Goal: Transaction & Acquisition: Purchase product/service

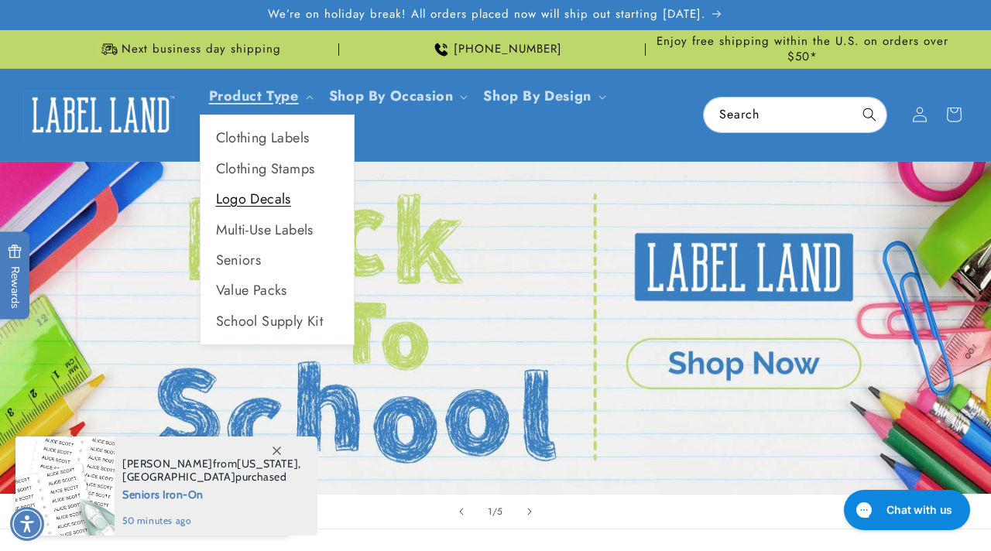
click at [257, 204] on link "Logo Decals" at bounding box center [276, 199] width 153 height 30
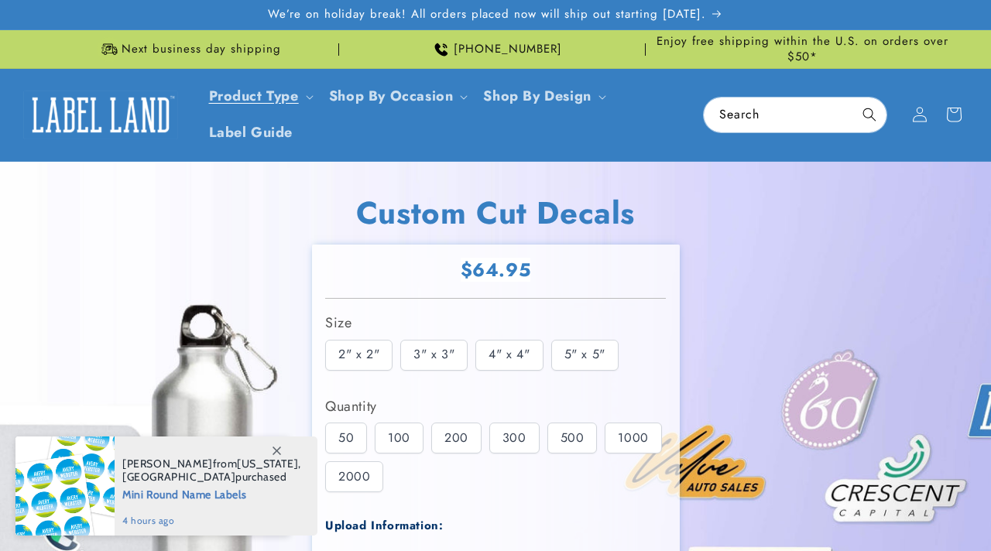
click at [364, 358] on div "2" x 2"" at bounding box center [358, 355] width 67 height 31
click at [352, 433] on div "50" at bounding box center [346, 438] width 42 height 31
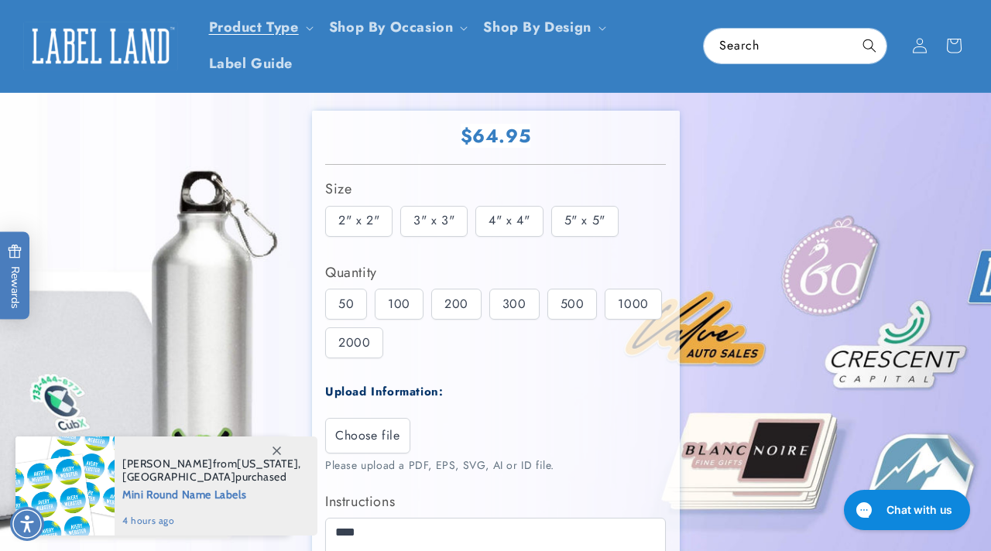
scroll to position [125, 0]
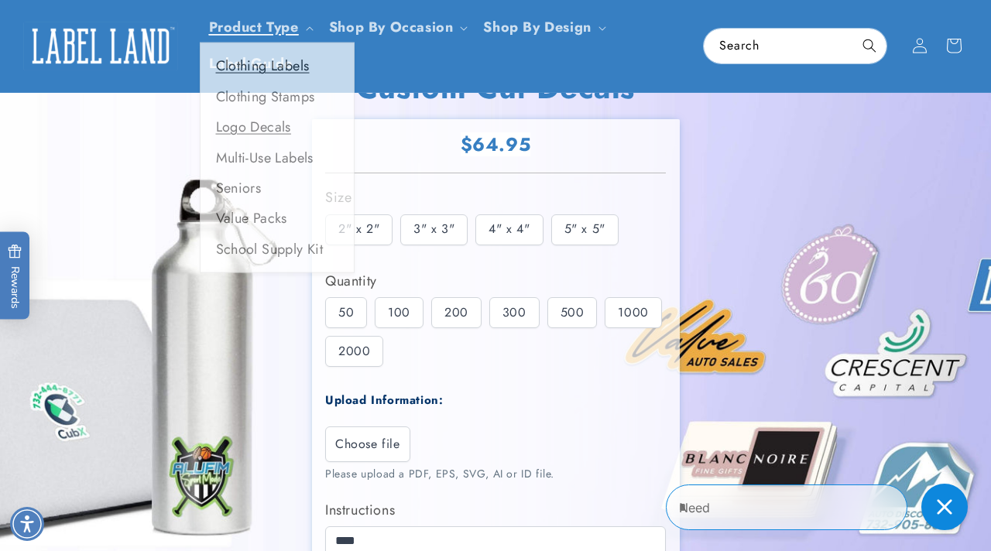
click at [261, 66] on link "Clothing Labels" at bounding box center [276, 69] width 153 height 30
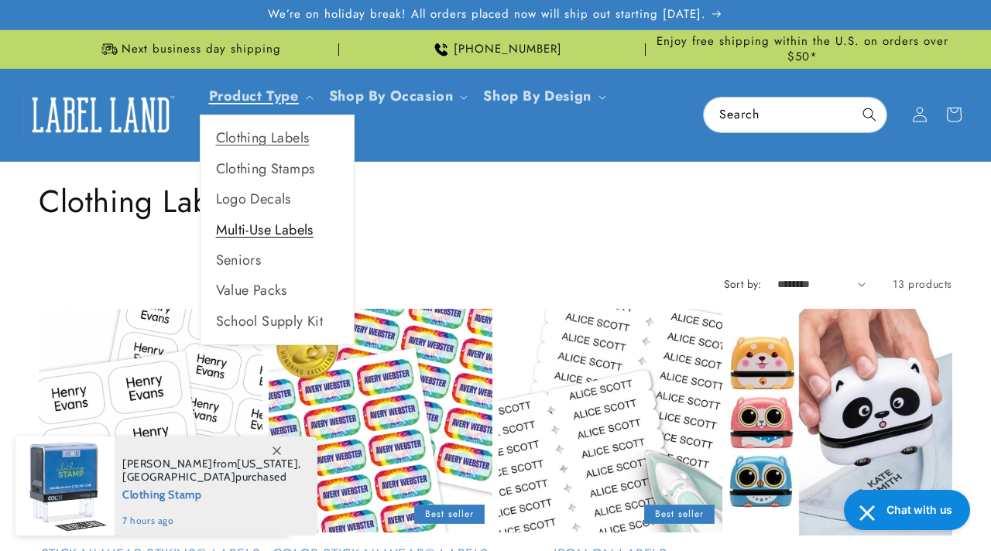
click at [263, 228] on link "Multi-Use Labels" at bounding box center [276, 230] width 153 height 30
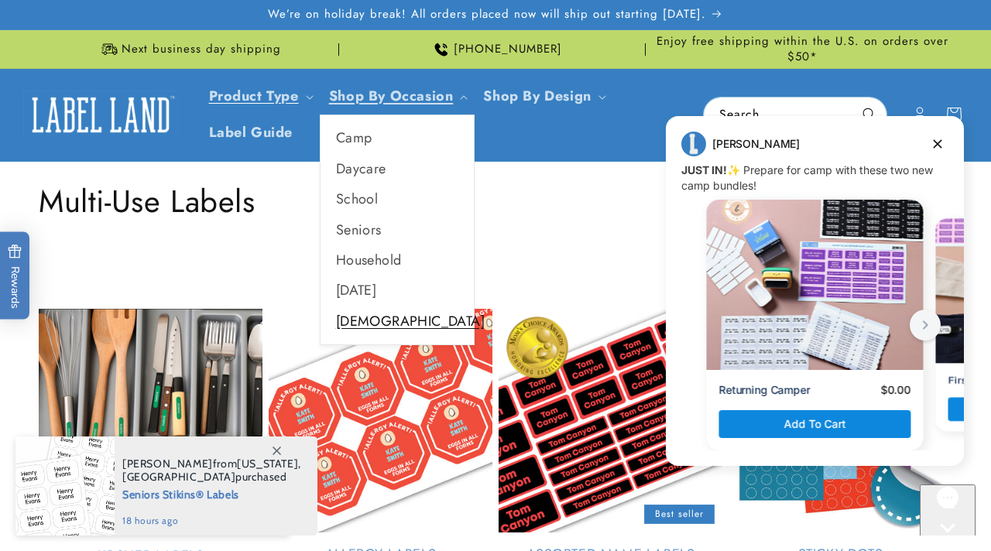
click at [354, 313] on link "[DEMOGRAPHIC_DATA]" at bounding box center [396, 321] width 153 height 30
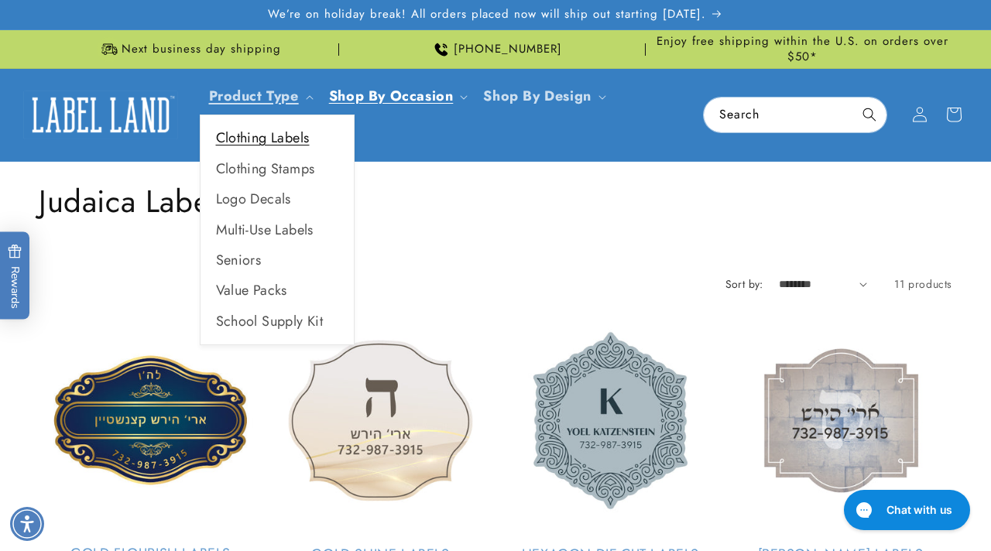
click at [260, 142] on link "Clothing Labels" at bounding box center [276, 138] width 153 height 30
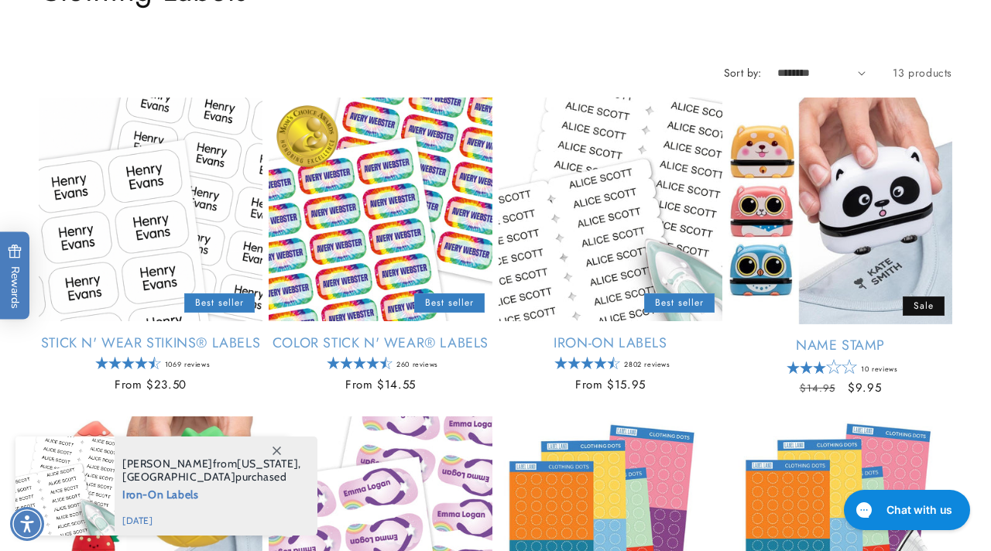
scroll to position [214, 0]
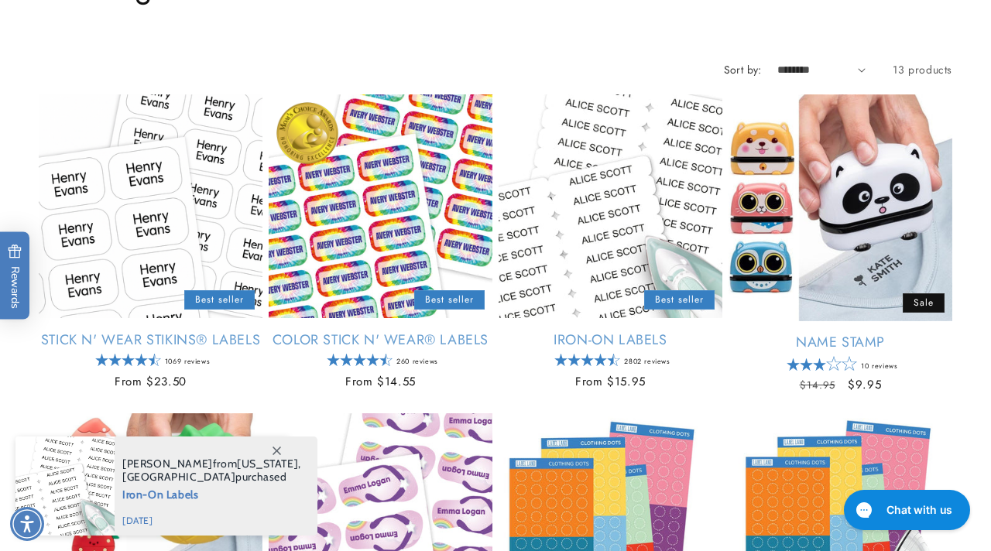
click at [806, 67] on select "**********" at bounding box center [821, 70] width 89 height 16
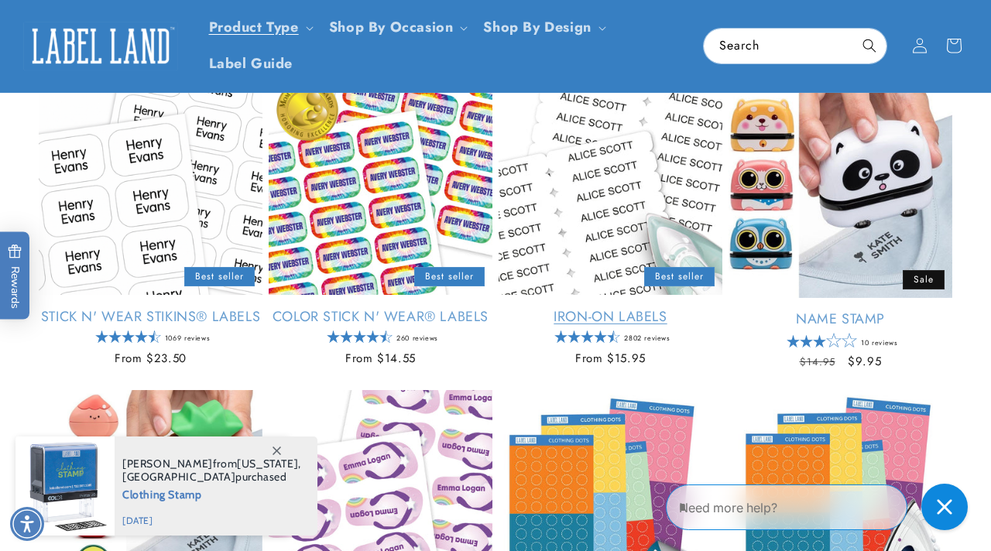
scroll to position [166, 0]
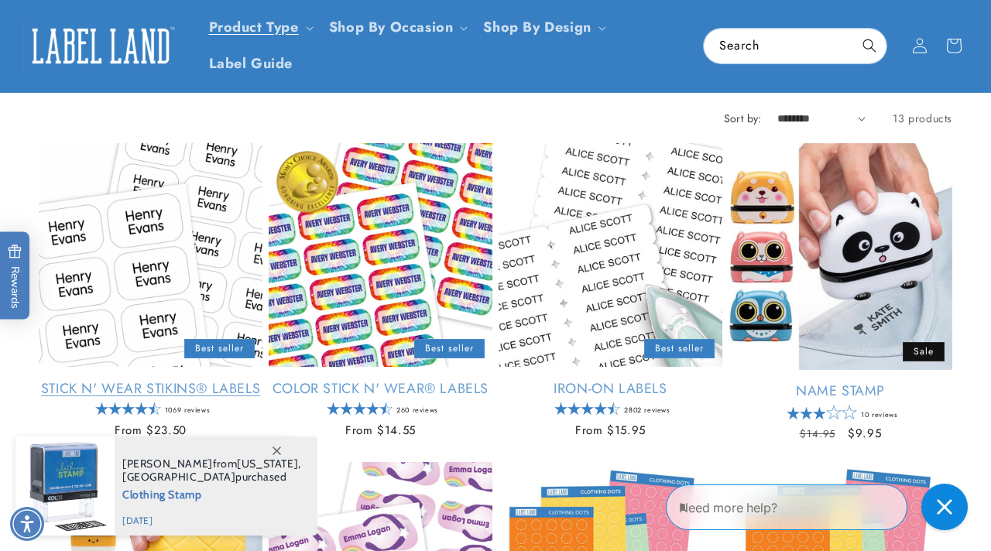
click at [152, 380] on link "Stick N' Wear Stikins® Labels" at bounding box center [151, 389] width 224 height 18
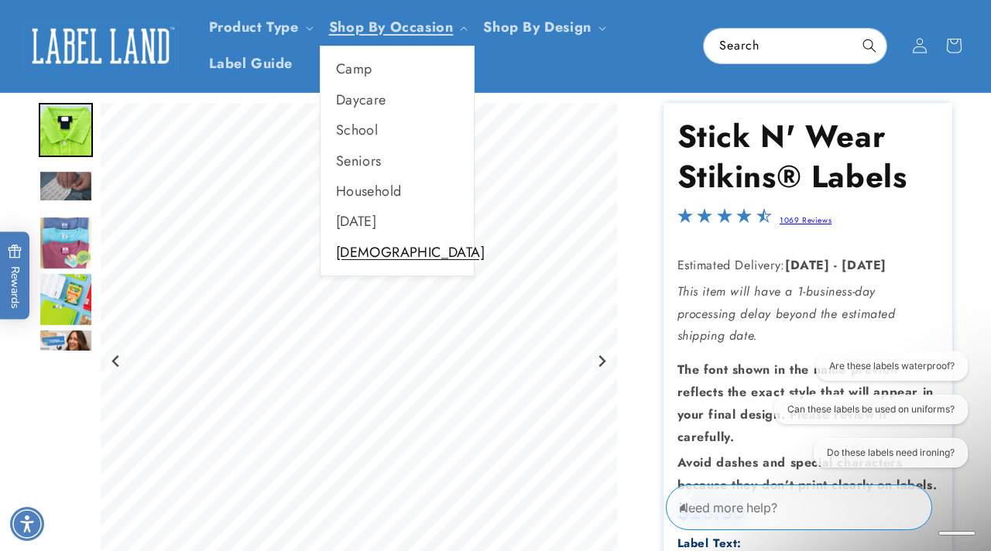
click at [365, 256] on link "[DEMOGRAPHIC_DATA]" at bounding box center [396, 253] width 153 height 30
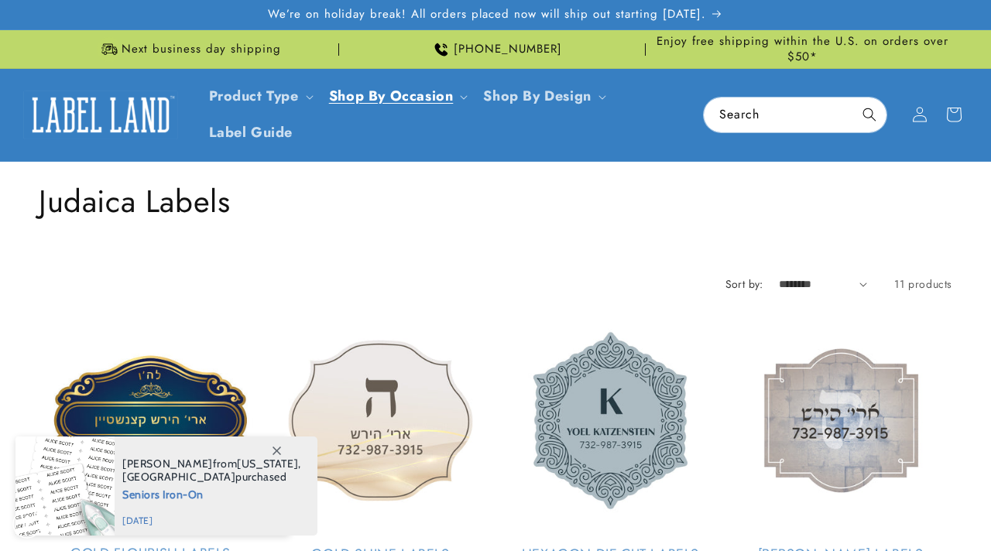
click at [368, 546] on link "Gold Shine Labels" at bounding box center [381, 555] width 224 height 18
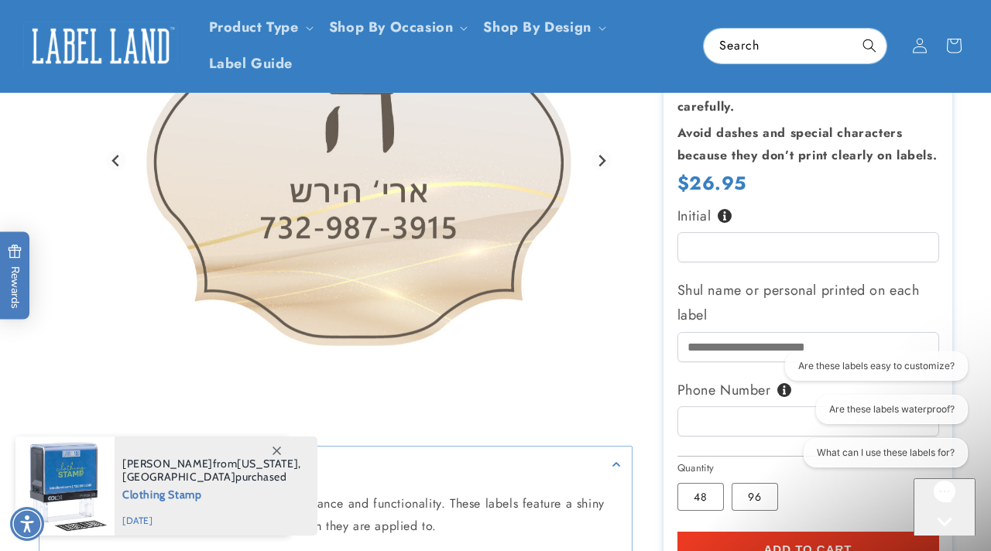
scroll to position [250, 0]
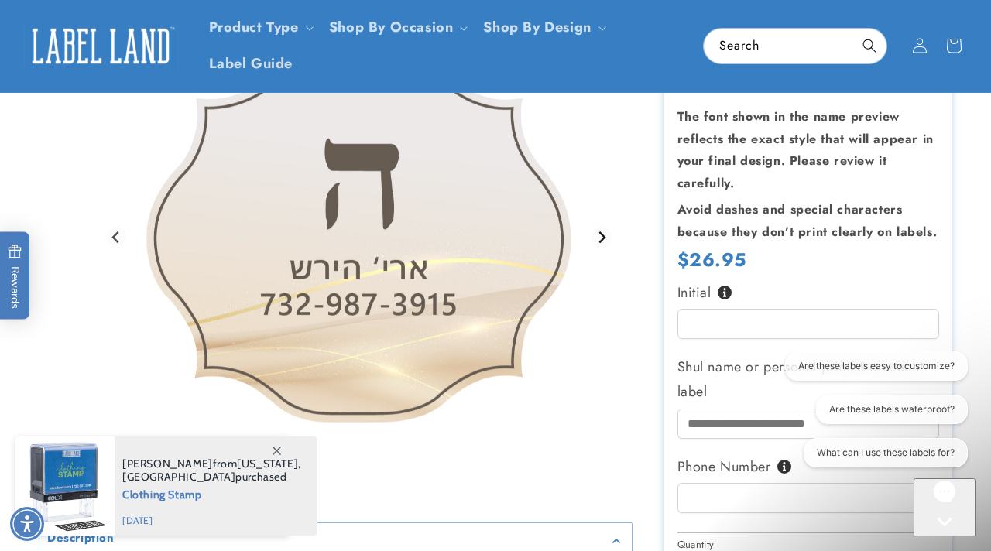
click at [604, 243] on icon "Next slide" at bounding box center [601, 237] width 12 height 12
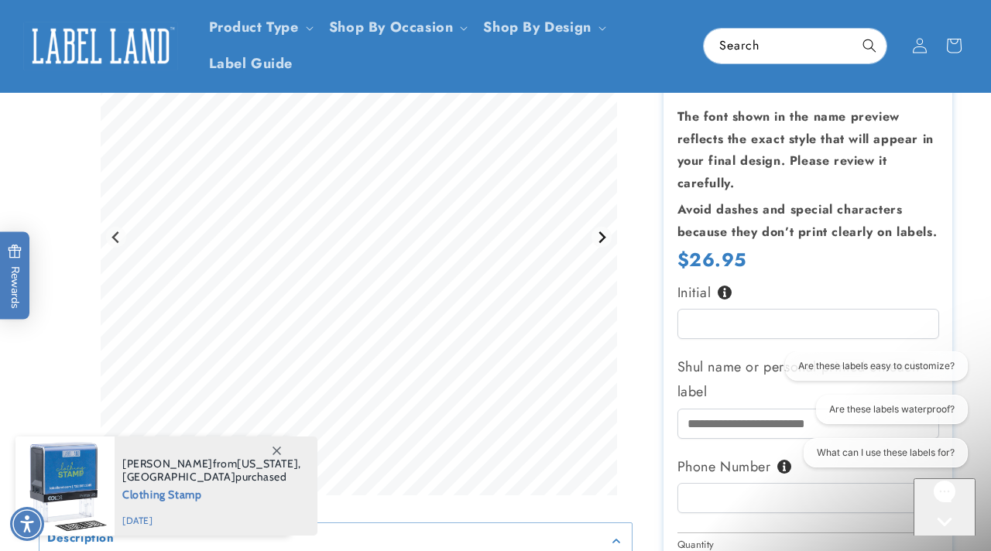
click at [599, 243] on icon "Go to first slide" at bounding box center [601, 237] width 12 height 12
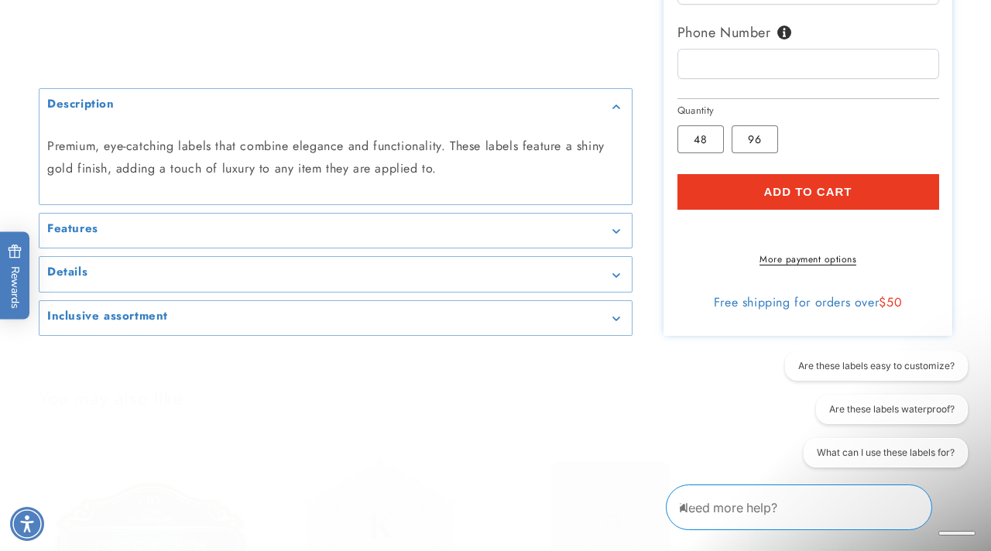
scroll to position [711, 0]
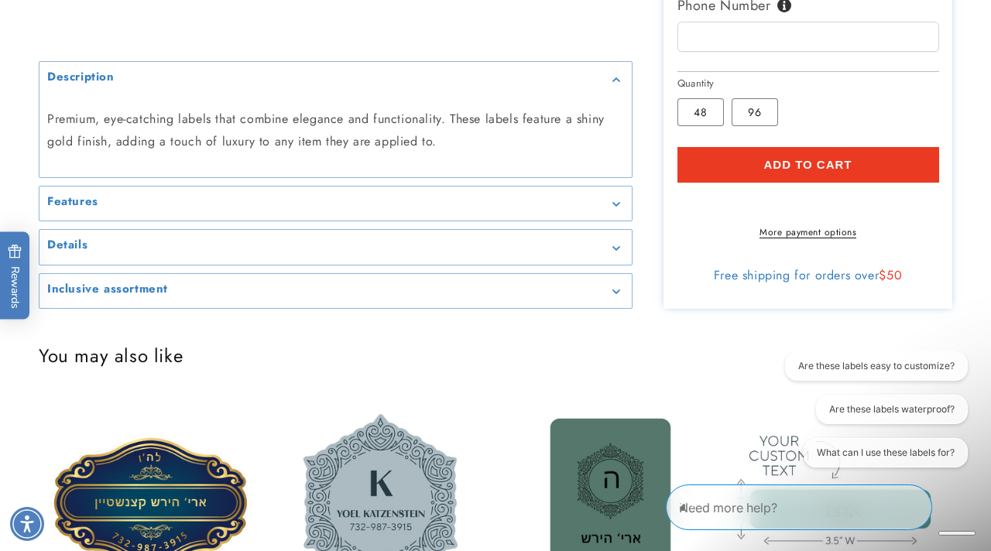
click at [538, 253] on div "Details" at bounding box center [335, 247] width 577 height 12
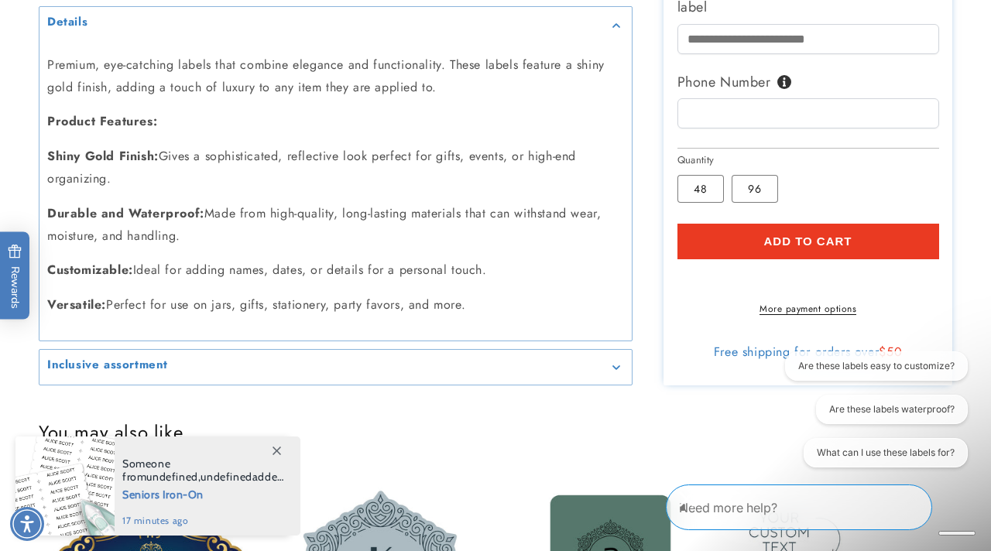
scroll to position [939, 0]
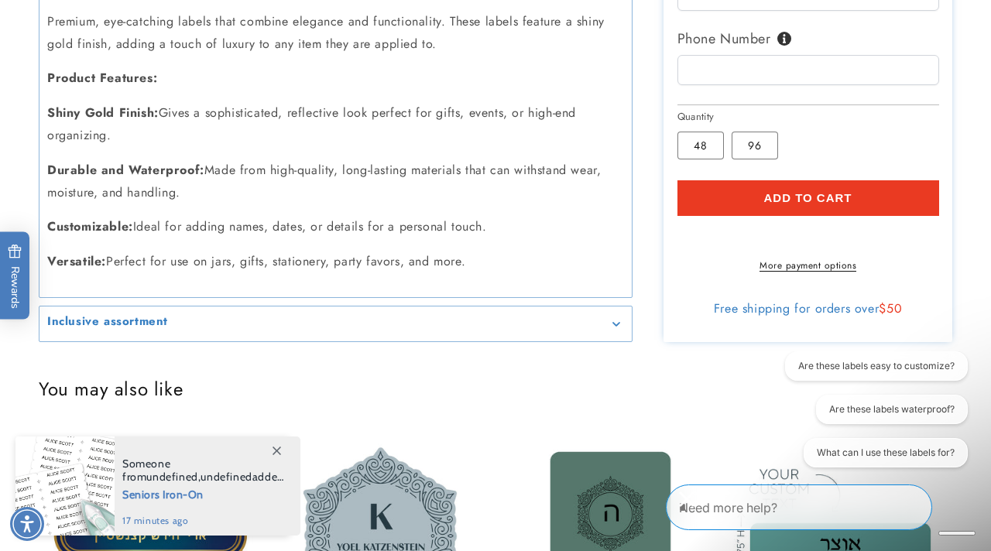
click at [514, 329] on summary "Inclusive assortment" at bounding box center [335, 323] width 592 height 35
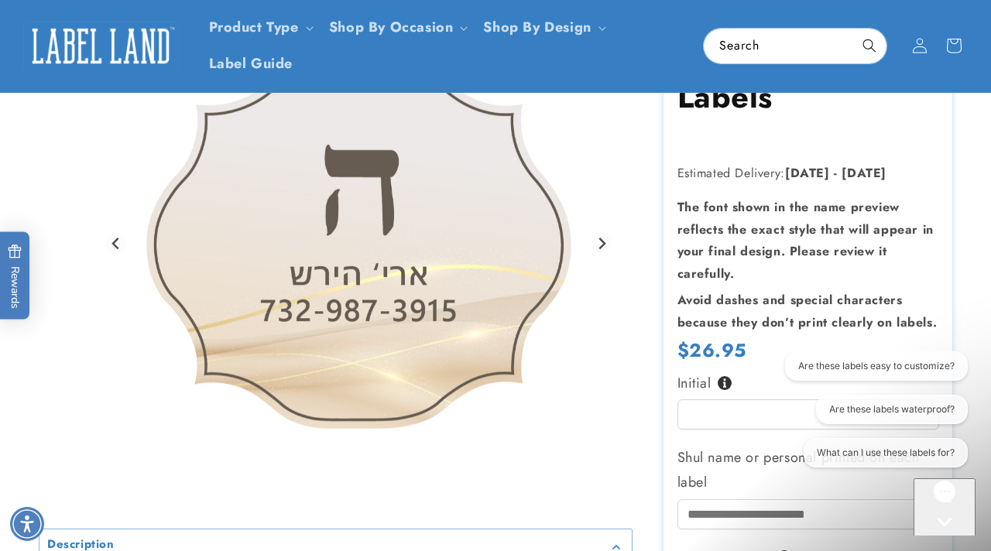
scroll to position [0, 0]
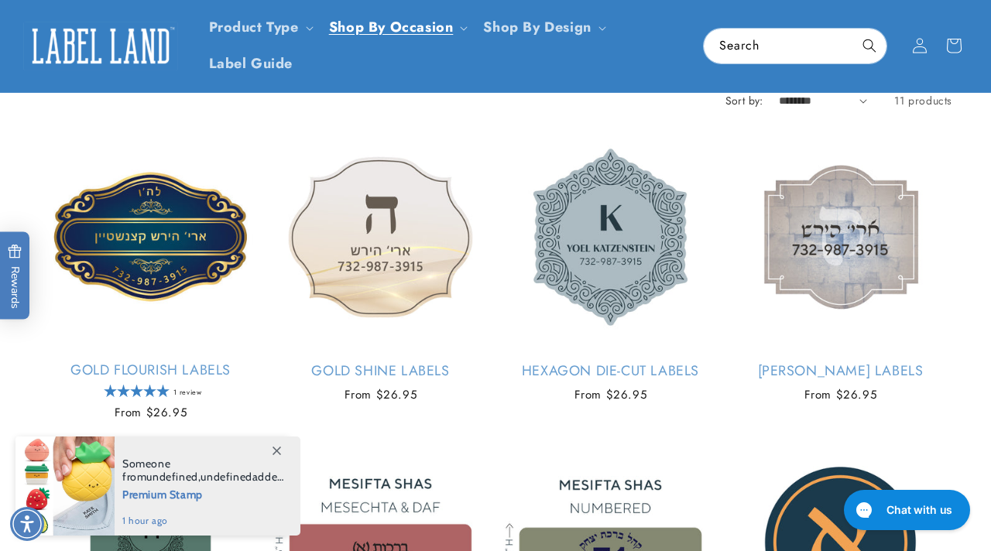
scroll to position [173, 0]
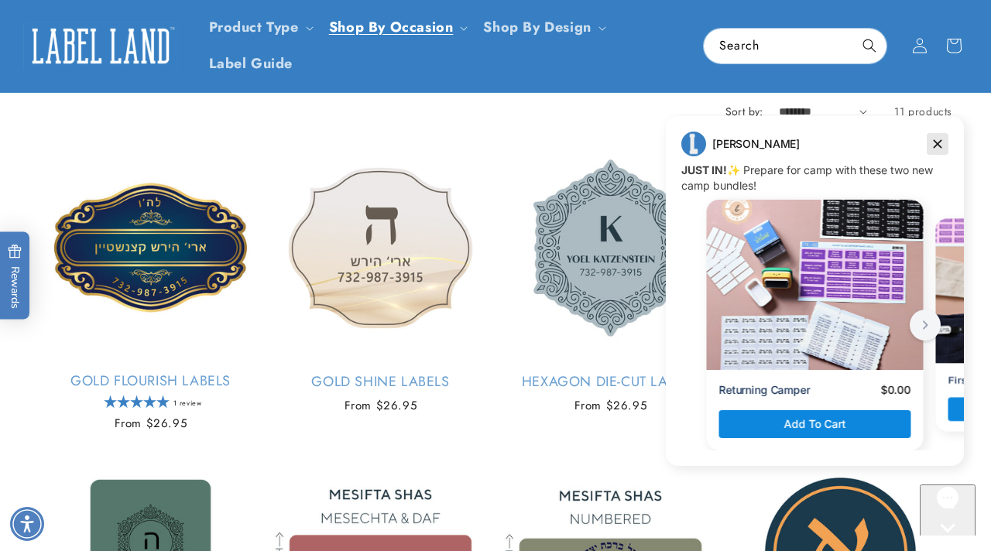
click at [934, 139] on icon "Dismiss campaign" at bounding box center [936, 144] width 15 height 19
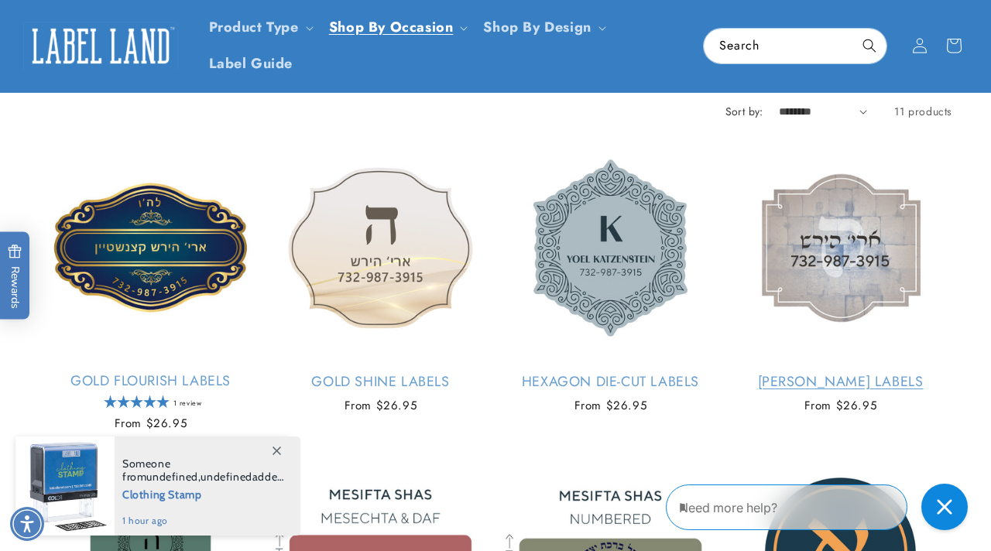
click at [862, 373] on link "[PERSON_NAME] Labels" at bounding box center [840, 382] width 224 height 18
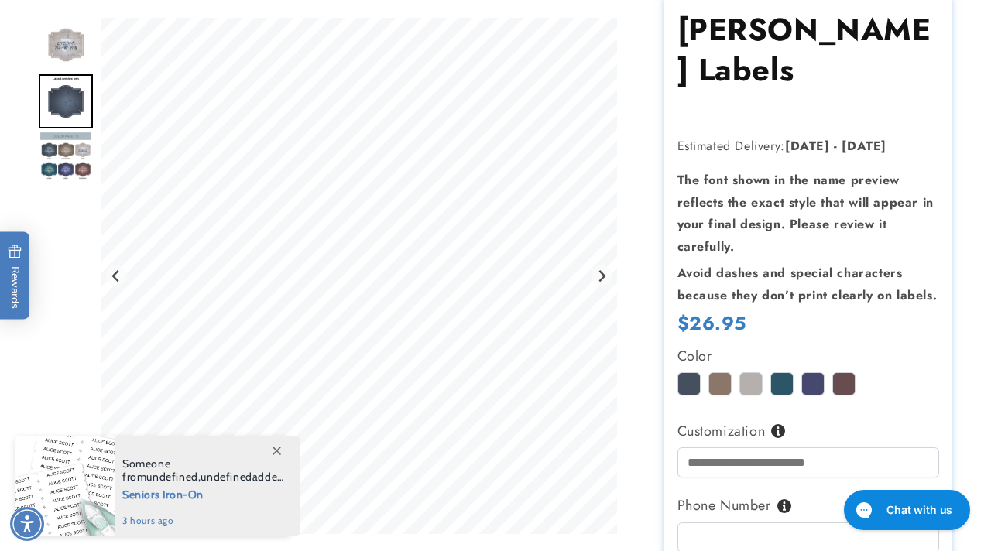
scroll to position [188, 0]
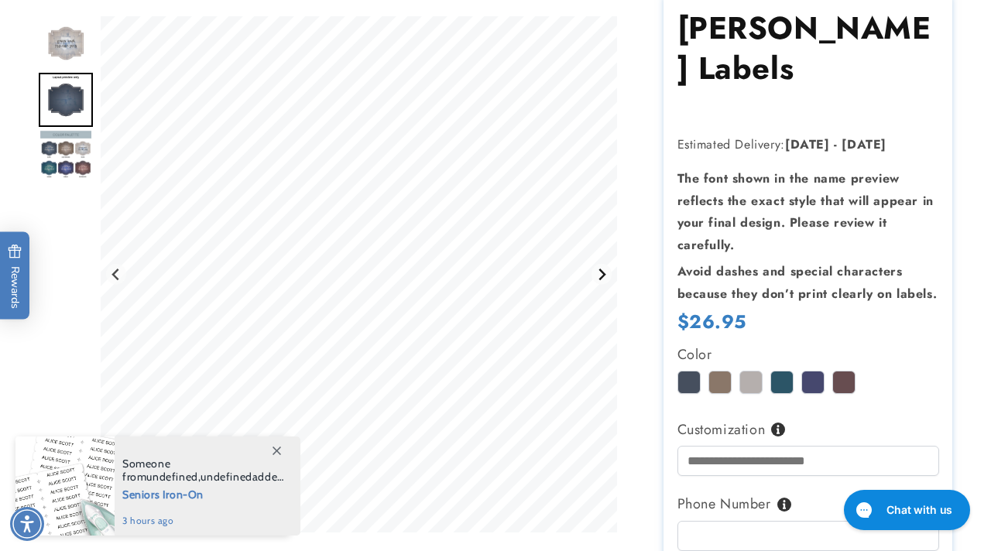
click at [601, 276] on icon "Next slide" at bounding box center [601, 275] width 12 height 12
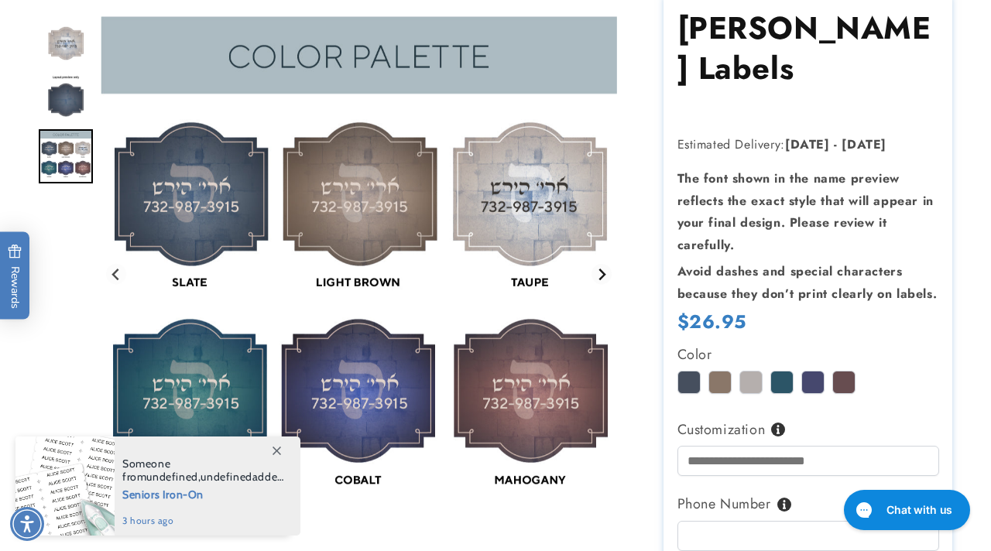
click at [601, 276] on icon "Go to first slide" at bounding box center [601, 275] width 12 height 12
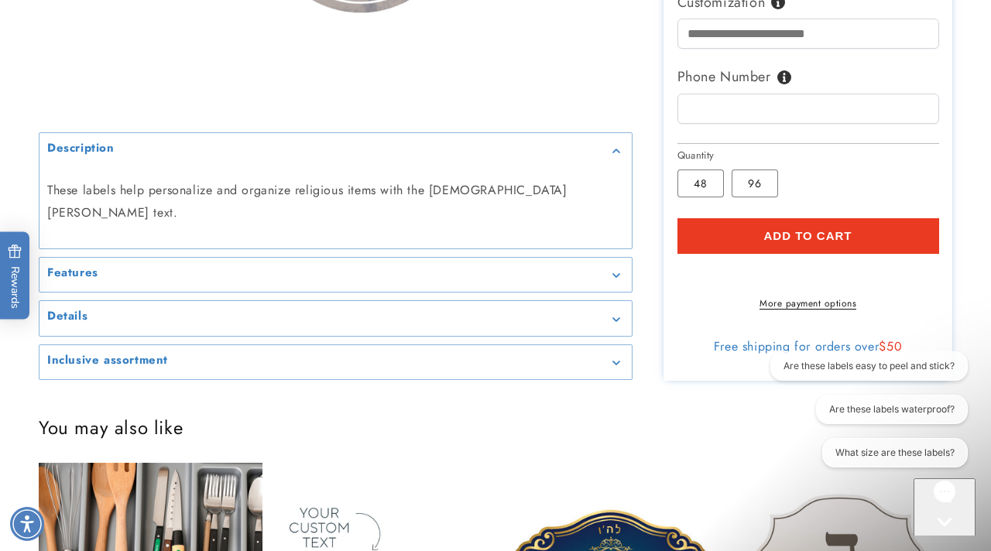
scroll to position [616, 0]
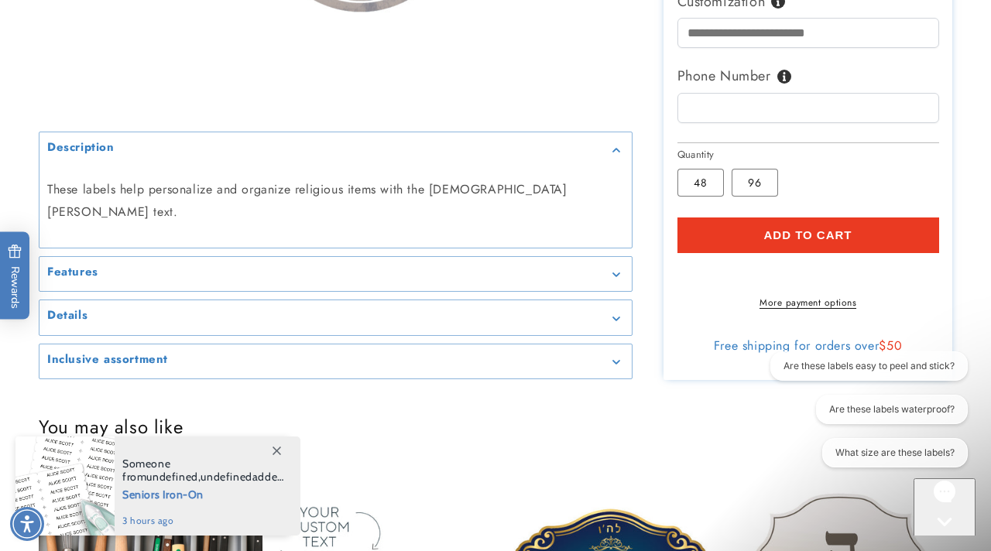
click at [537, 379] on summary "Inclusive assortment" at bounding box center [335, 361] width 592 height 35
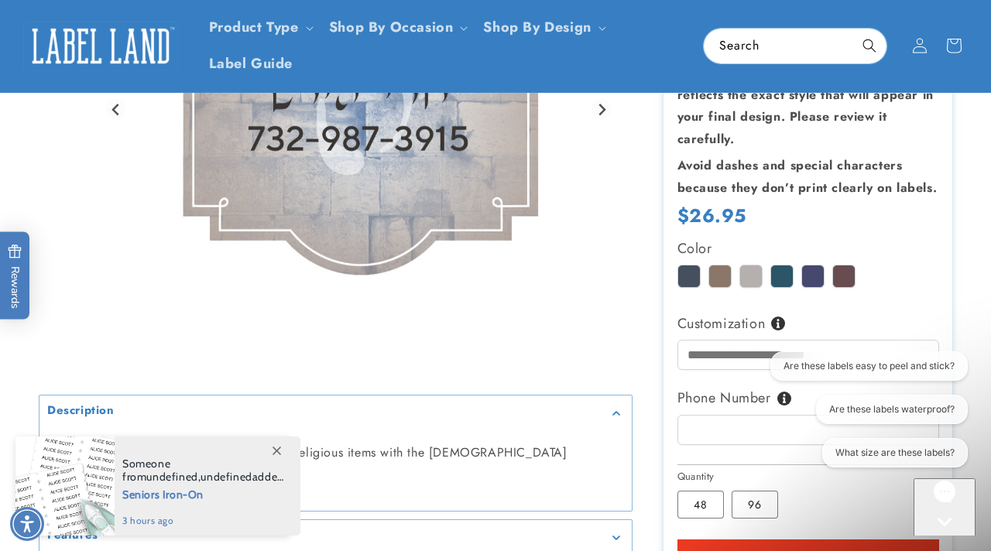
scroll to position [0, 0]
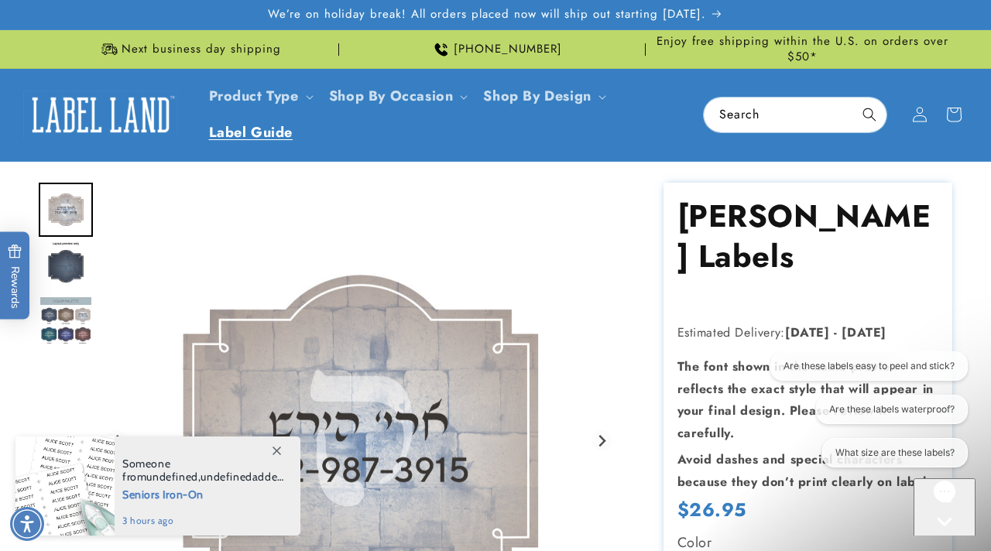
click at [244, 134] on span "Label Guide" at bounding box center [251, 133] width 84 height 18
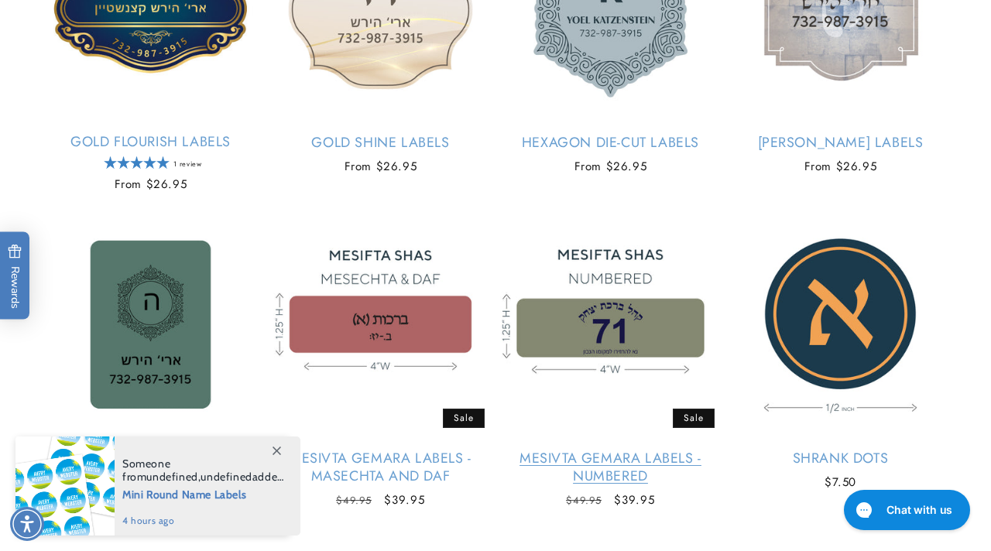
click at [637, 450] on link "Mesivta Gemara Labels - Numbered" at bounding box center [610, 468] width 224 height 36
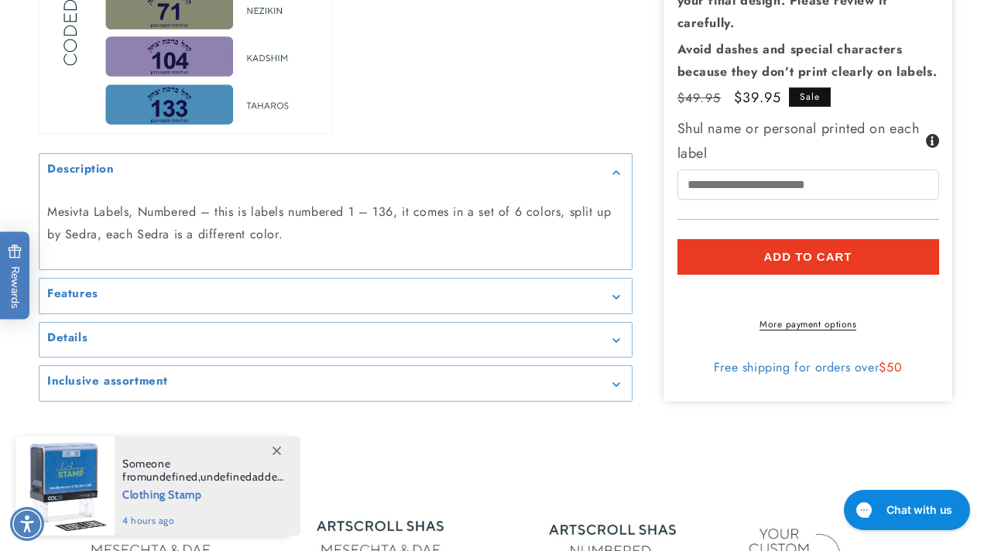
scroll to position [776, 0]
click at [491, 293] on div "Features" at bounding box center [335, 295] width 577 height 12
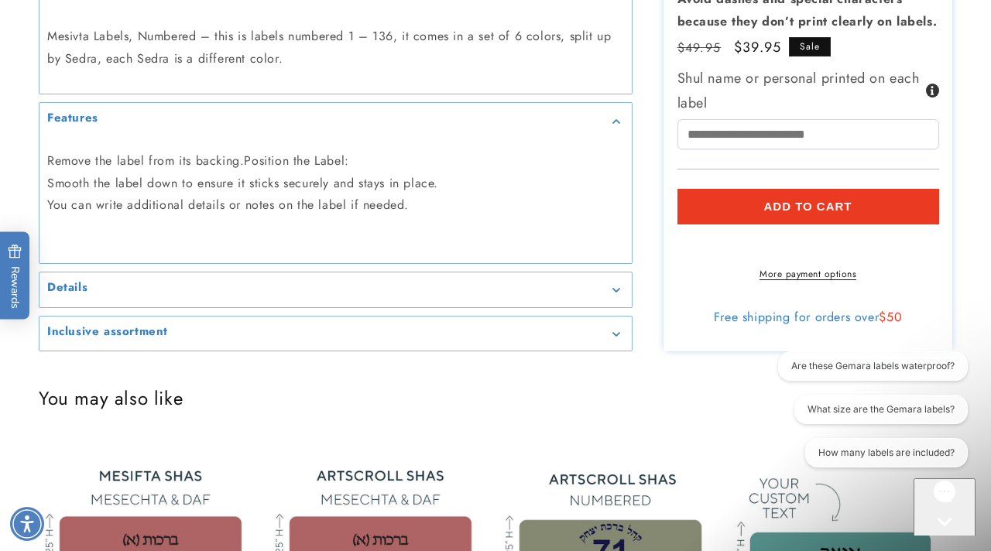
scroll to position [952, 0]
click at [513, 287] on div "Details" at bounding box center [335, 289] width 577 height 12
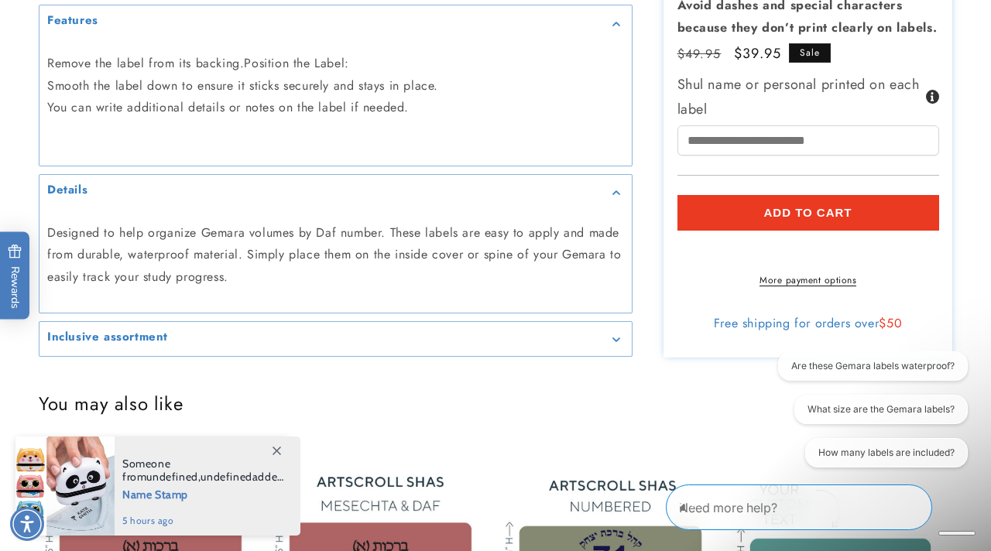
scroll to position [1056, 0]
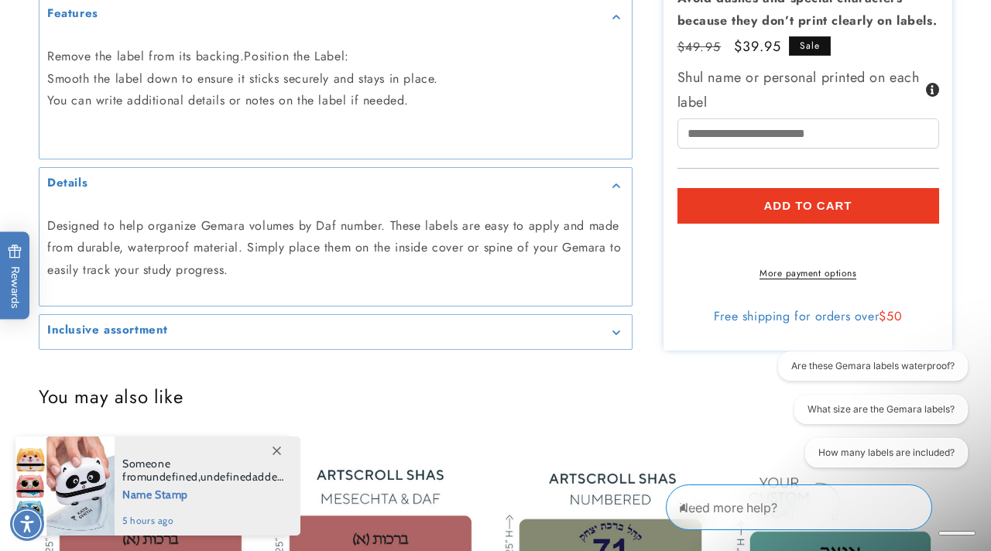
click at [464, 322] on summary "Inclusive assortment" at bounding box center [335, 332] width 592 height 35
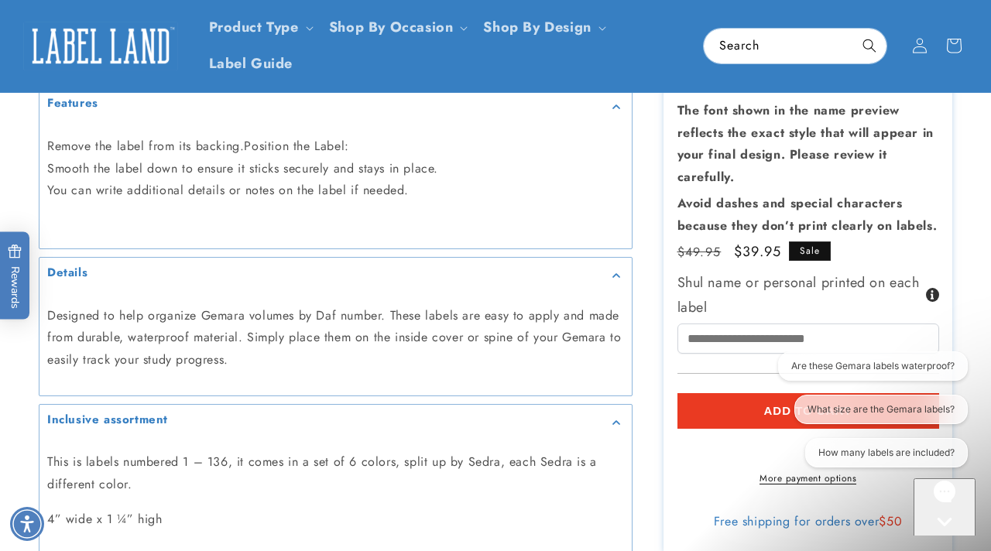
scroll to position [0, 0]
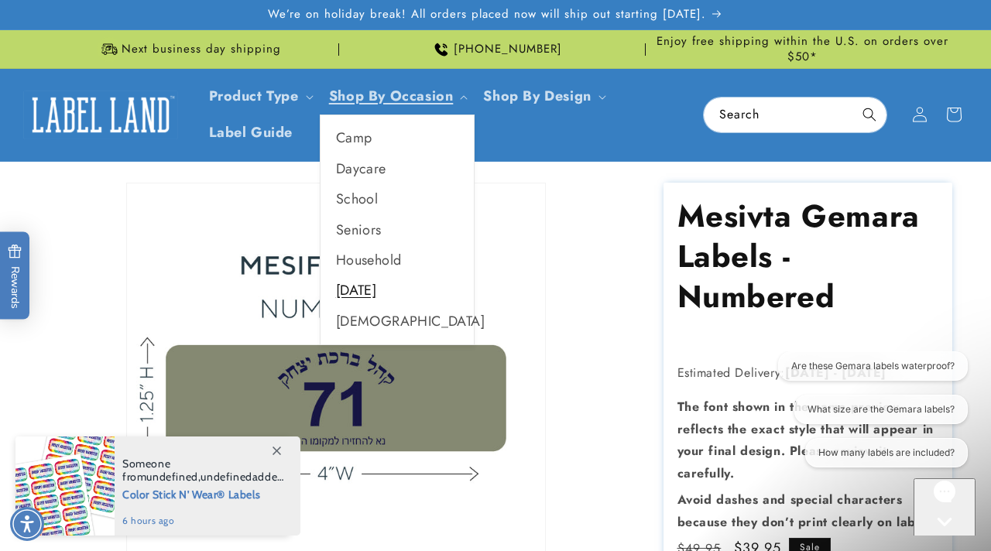
click at [351, 293] on link "[DATE]" at bounding box center [396, 291] width 153 height 30
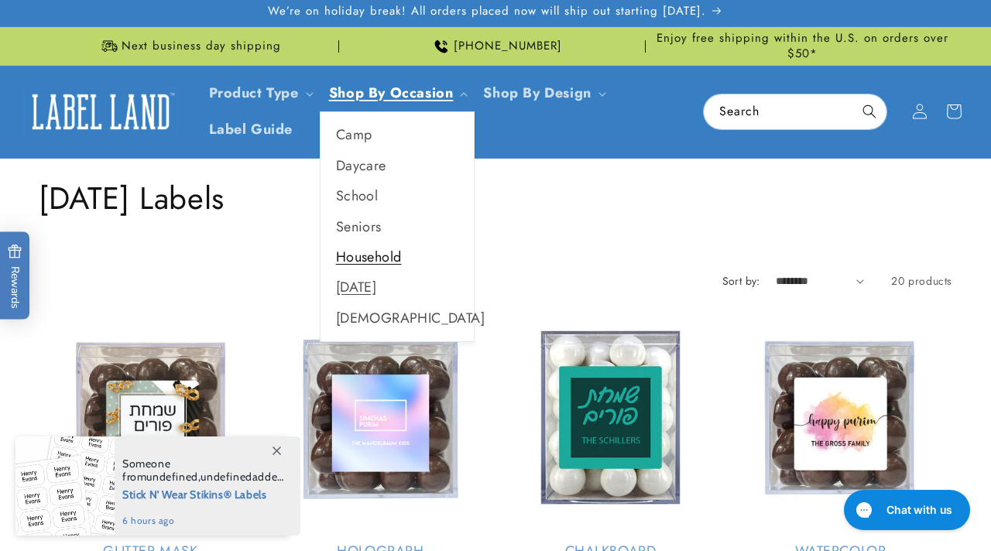
click at [380, 254] on link "Household" at bounding box center [396, 257] width 153 height 30
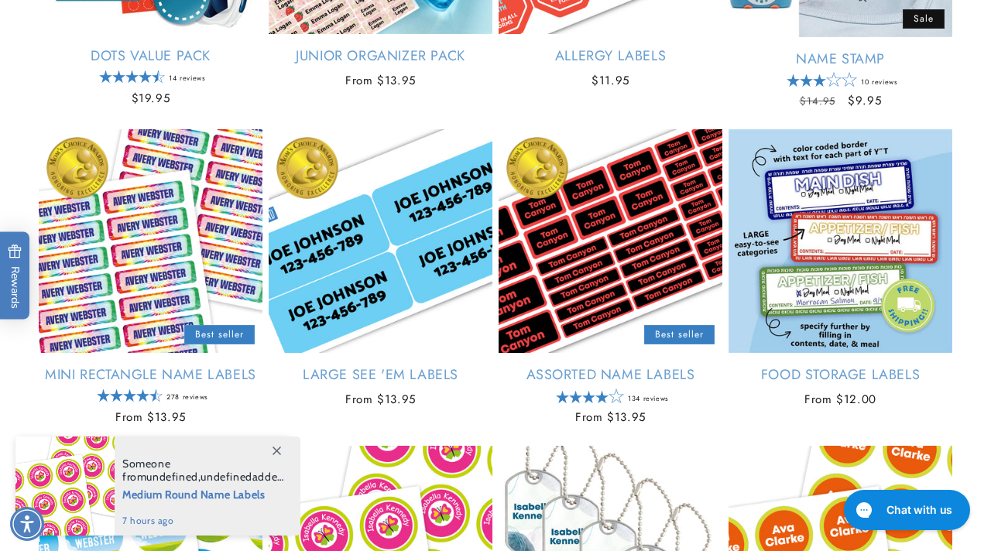
scroll to position [815, 0]
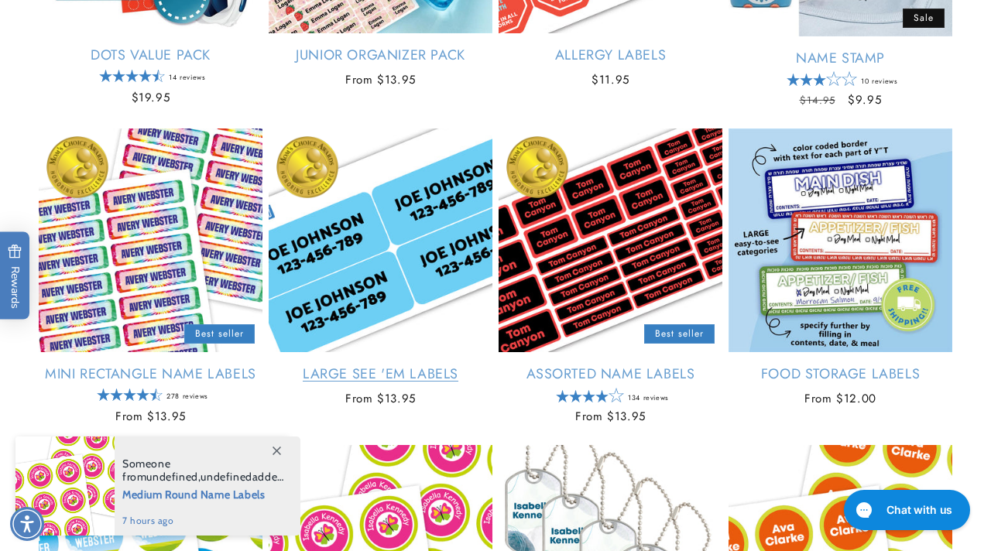
click at [378, 377] on link "Large See 'em Labels" at bounding box center [381, 374] width 224 height 18
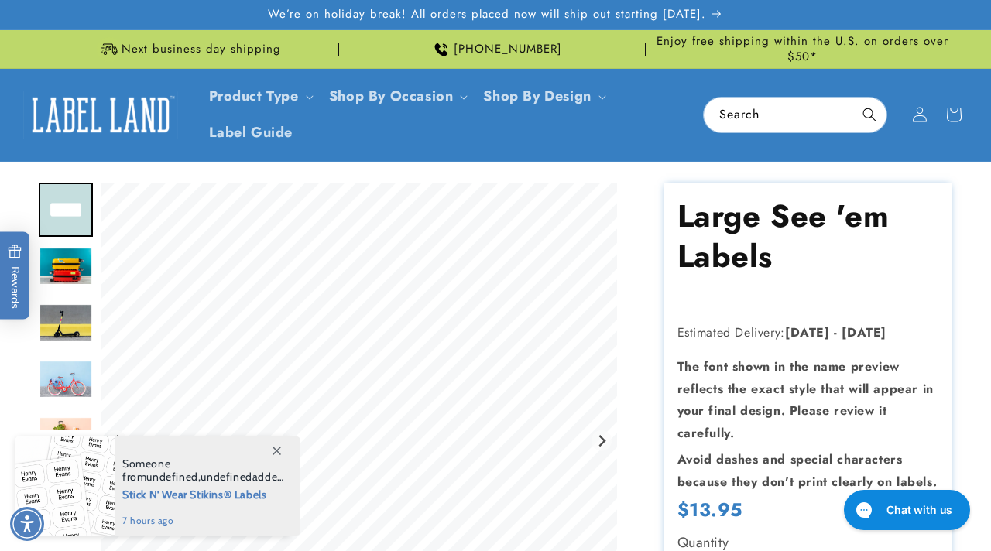
scroll to position [217, 0]
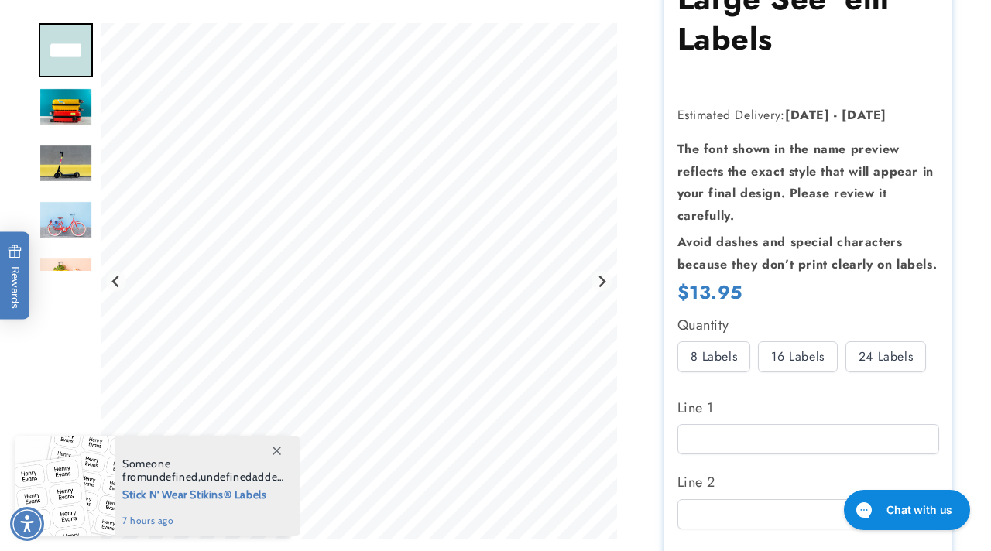
click at [278, 450] on icon at bounding box center [276, 451] width 9 height 9
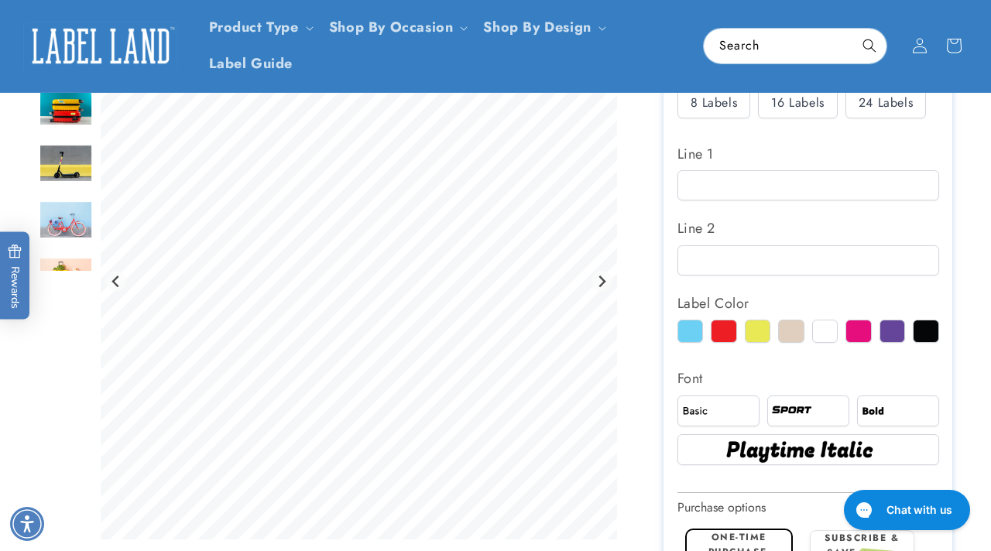
scroll to position [342, 0]
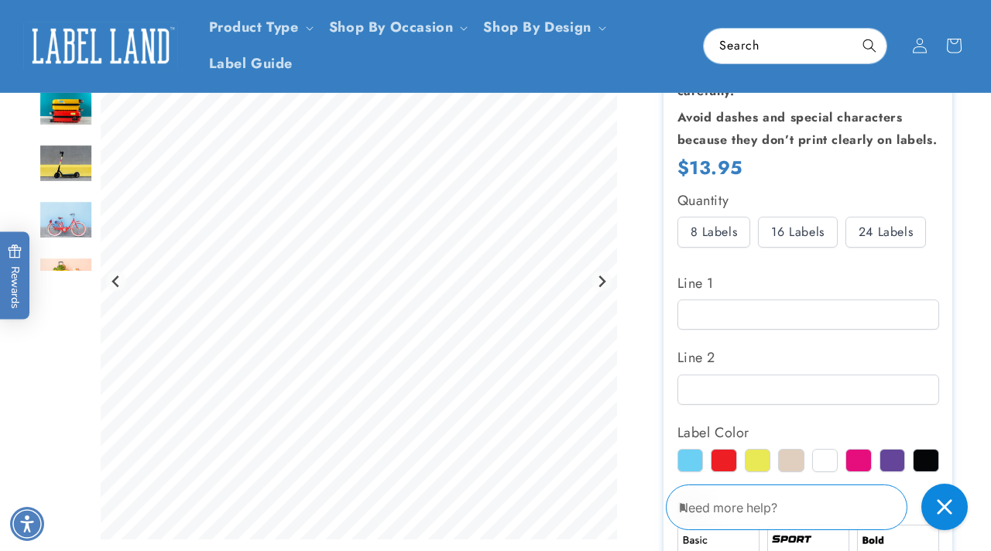
click at [895, 231] on div "24 Labels" at bounding box center [885, 232] width 80 height 31
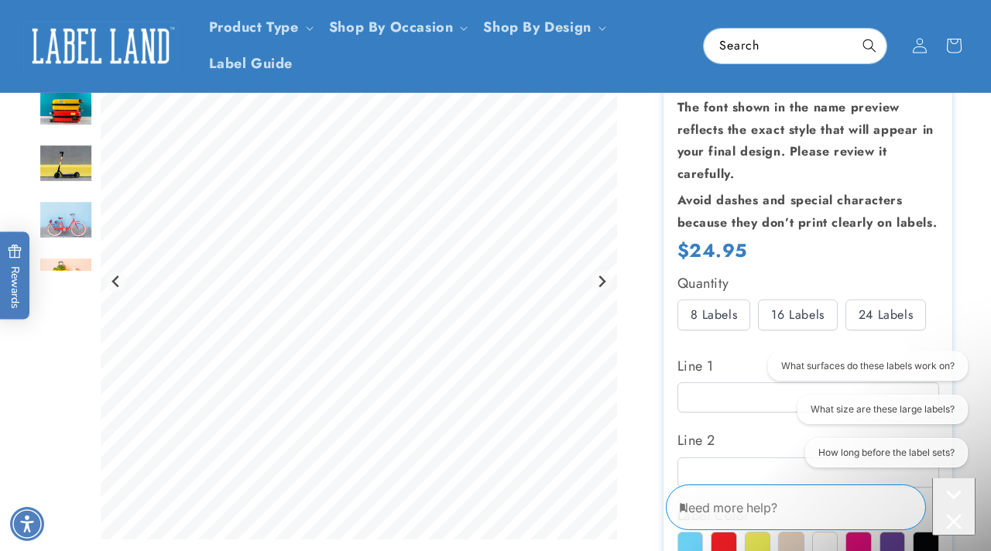
scroll to position [257, 0]
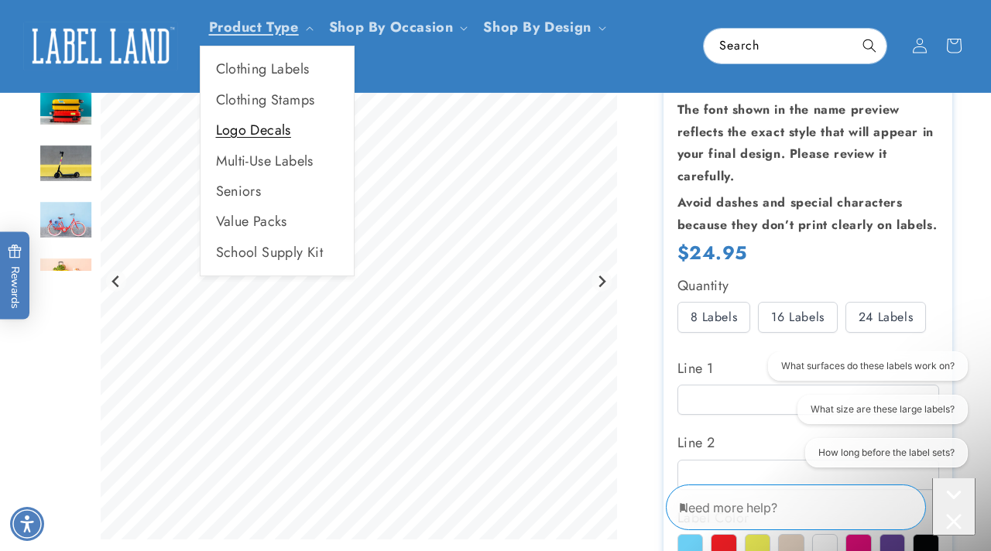
click at [270, 139] on link "Logo Decals" at bounding box center [276, 130] width 153 height 30
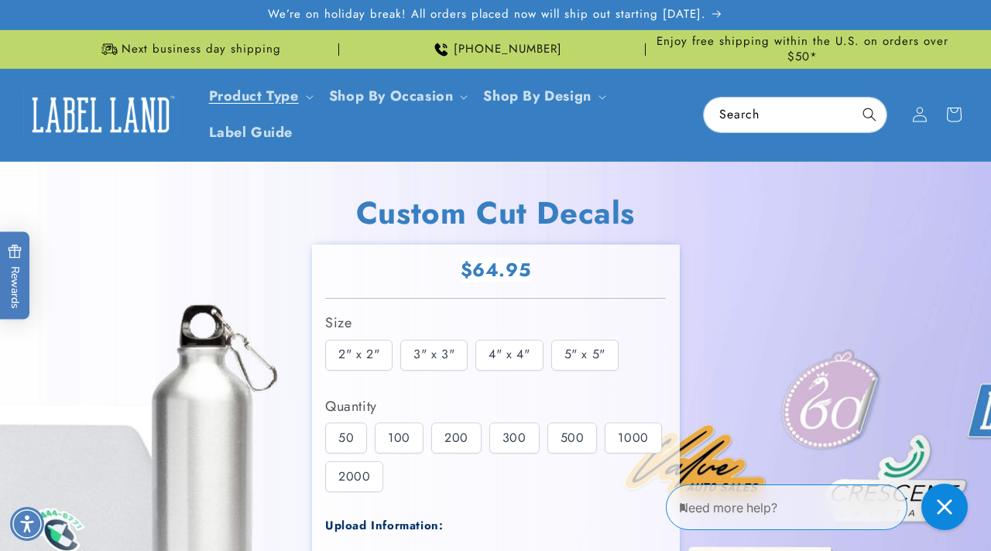
click at [430, 336] on div "Size 2" x 2" 3" x 3" 4" x 4" 5" x 5"" at bounding box center [495, 343] width 341 height 67
click at [437, 360] on div "3" x 3"" at bounding box center [433, 355] width 67 height 31
click at [353, 361] on div "2" x 2"" at bounding box center [358, 355] width 67 height 31
